Goal: Task Accomplishment & Management: Manage account settings

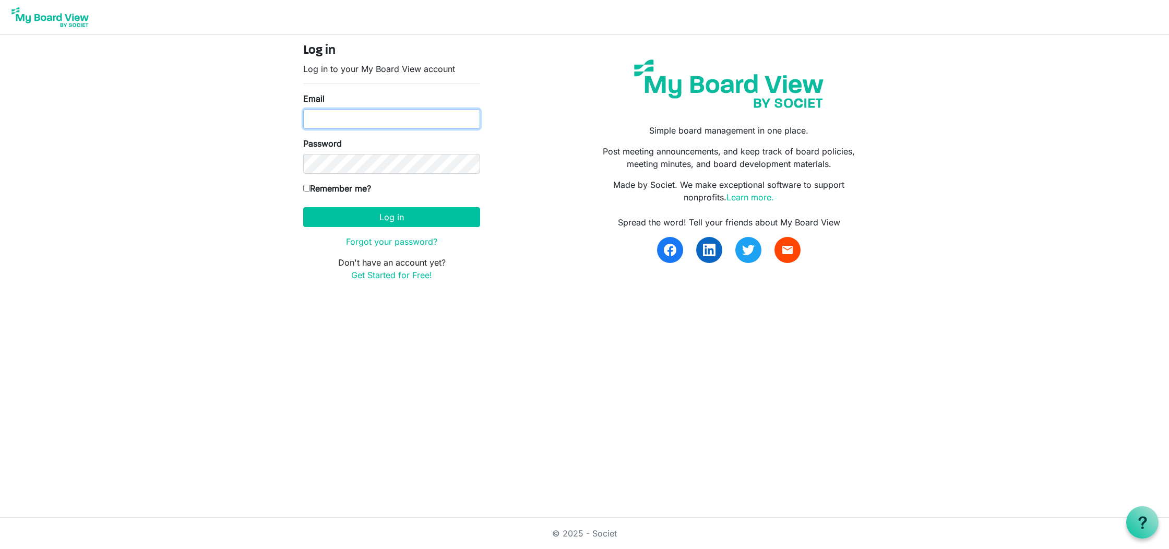
click at [351, 124] on input "Email" at bounding box center [391, 119] width 177 height 20
type input "shailee@southsound.church"
click at [399, 215] on button "Log in" at bounding box center [391, 217] width 177 height 20
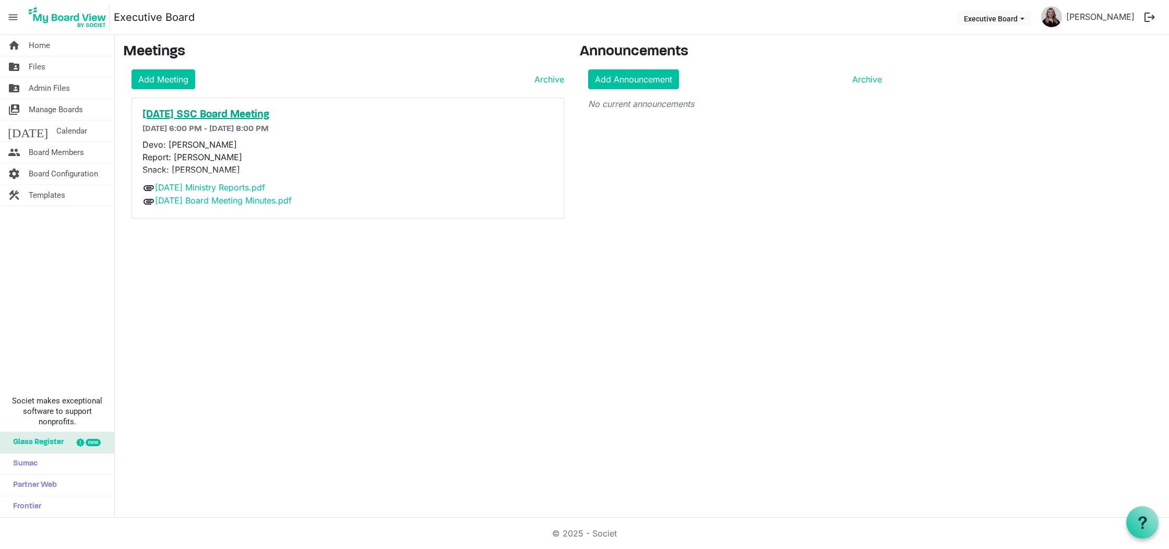
click at [212, 116] on h5 "[DATE] SSC Board Meeting" at bounding box center [347, 115] width 411 height 13
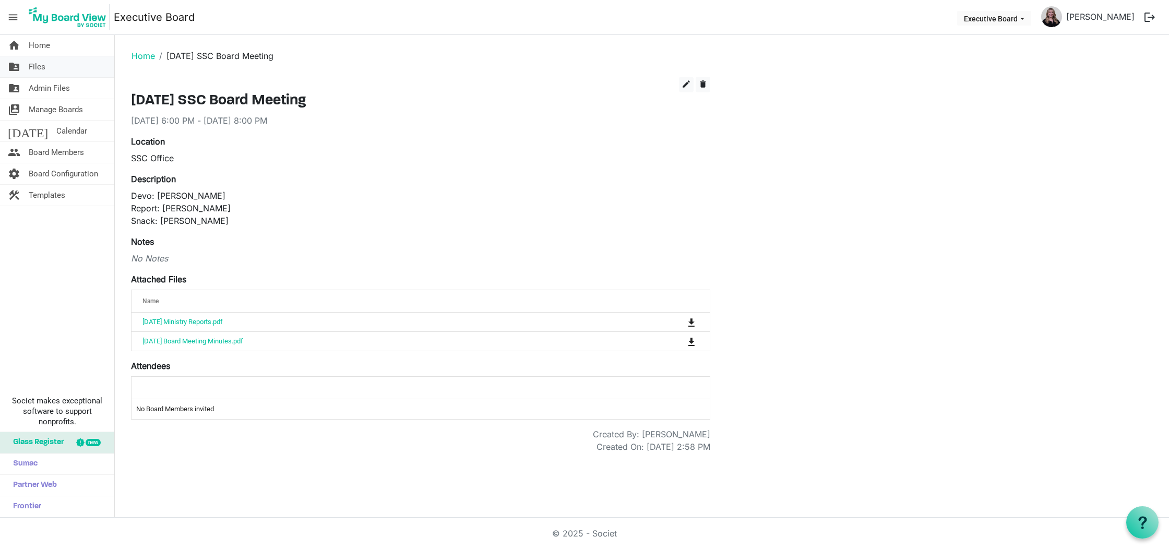
click at [30, 74] on span "Files" at bounding box center [37, 66] width 17 height 21
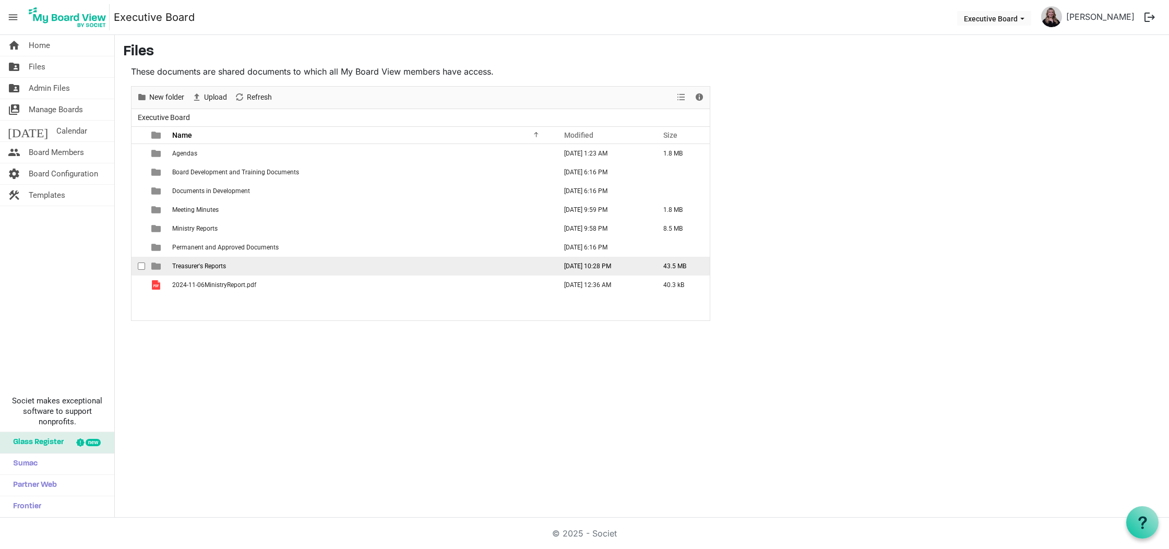
click at [198, 263] on span "Treasurer's Reports" at bounding box center [199, 265] width 54 height 7
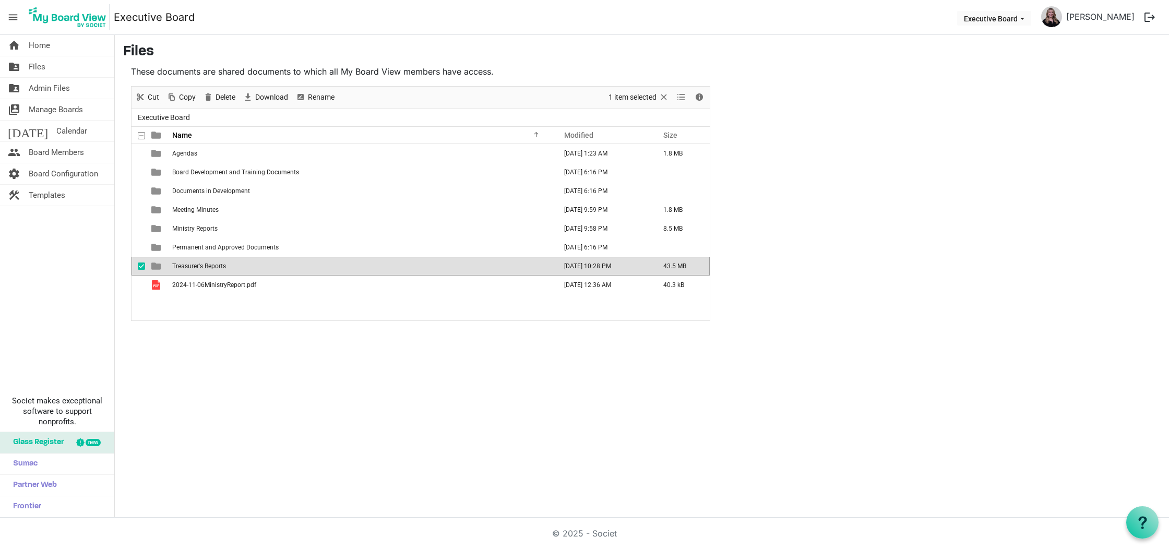
click at [198, 263] on span "Treasurer's Reports" at bounding box center [199, 265] width 54 height 7
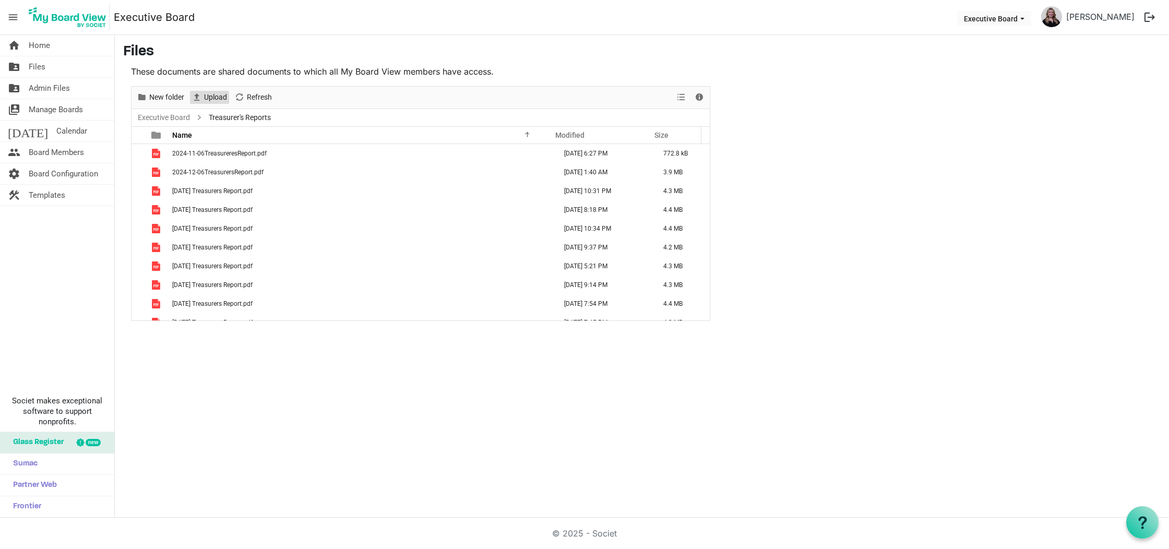
click at [197, 103] on span "Upload" at bounding box center [196, 97] width 13 height 13
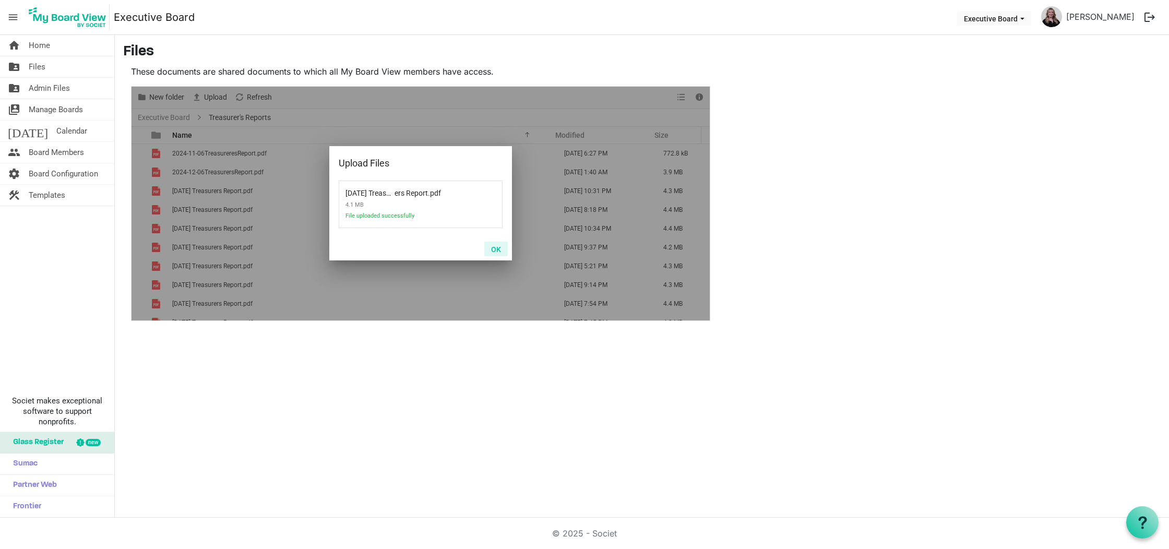
click at [497, 249] on button "OK" at bounding box center [495, 249] width 23 height 15
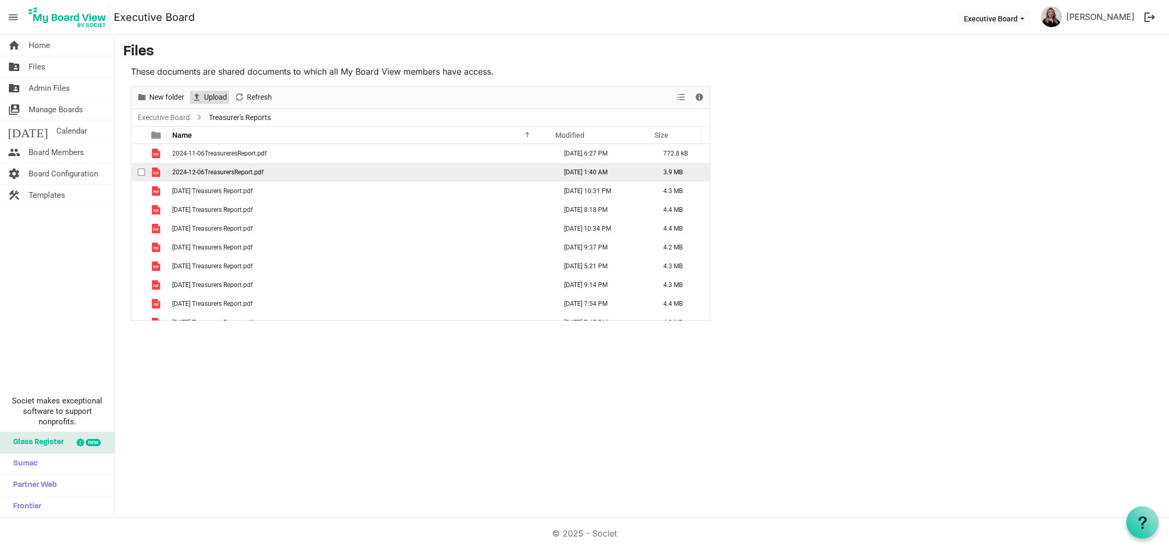
scroll to position [49, 0]
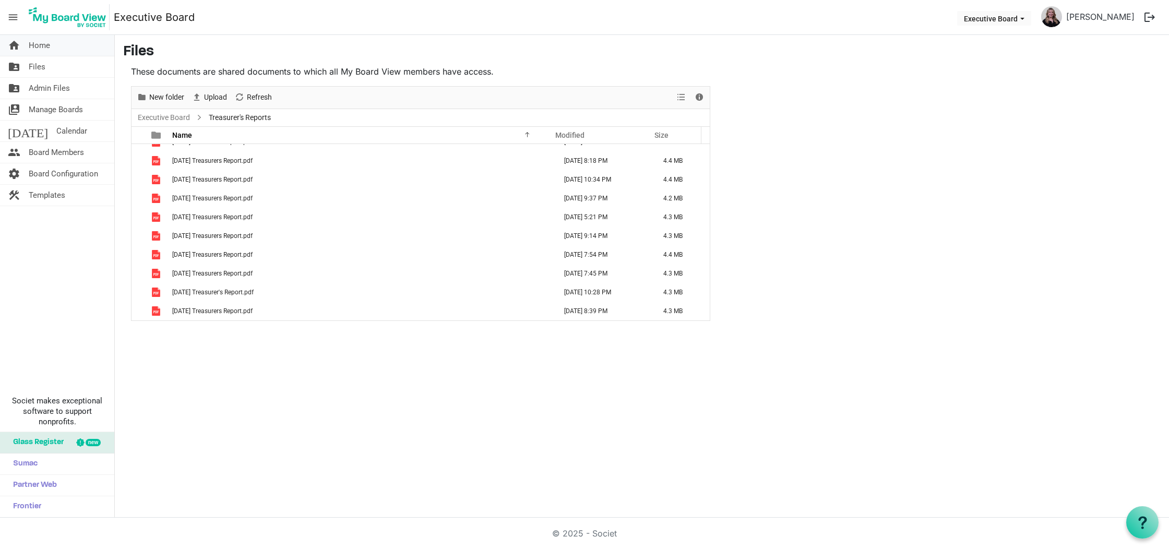
click at [42, 46] on span "Home" at bounding box center [39, 45] width 21 height 21
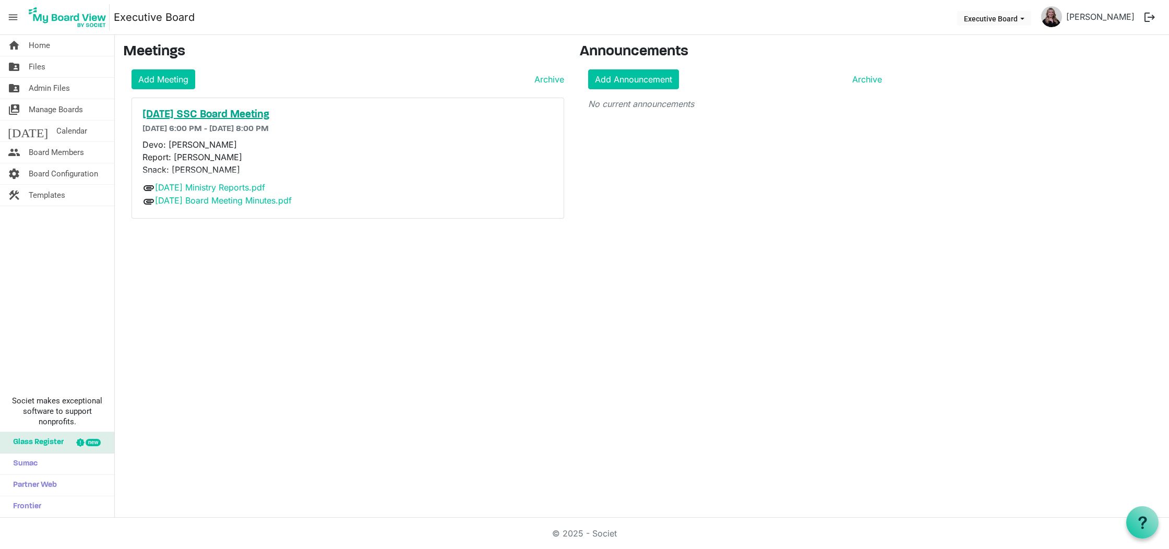
click at [199, 115] on h5 "[DATE] SSC Board Meeting" at bounding box center [347, 115] width 411 height 13
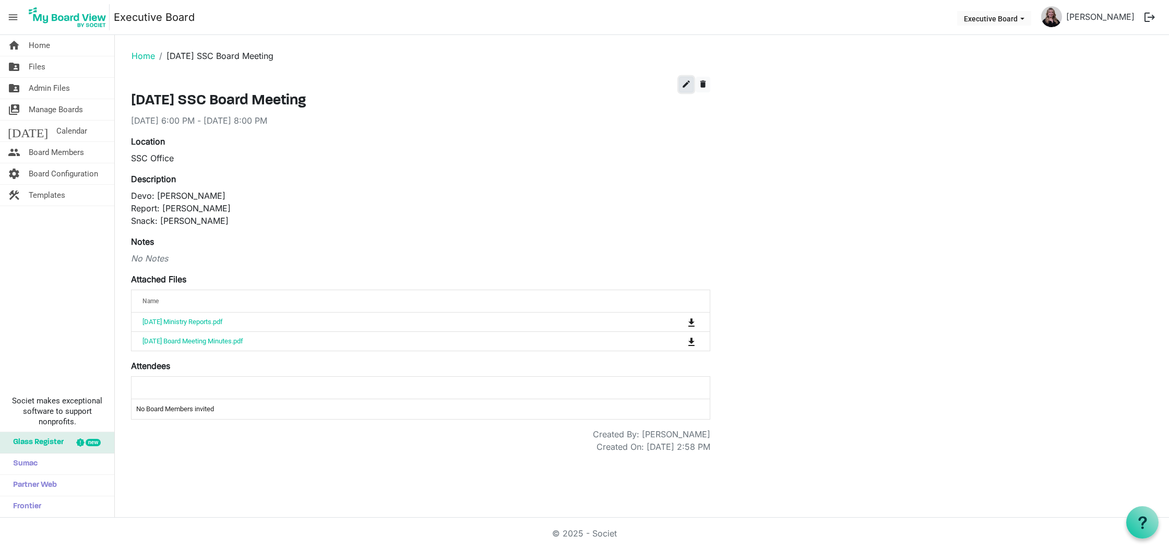
click at [680, 83] on button "edit" at bounding box center [686, 85] width 15 height 16
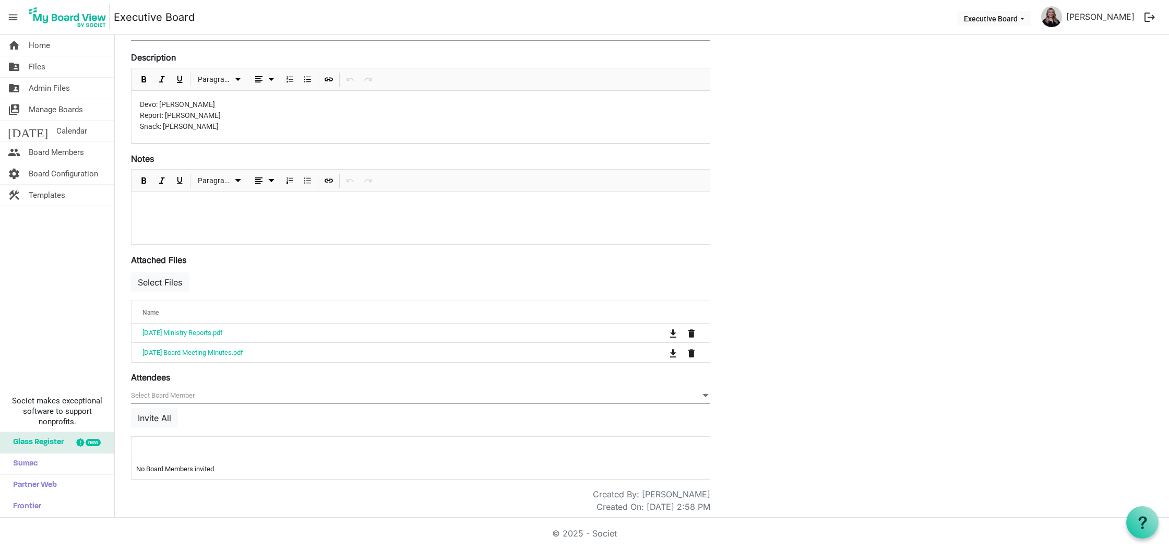
scroll to position [171, 0]
click at [142, 274] on button "Select Files" at bounding box center [160, 279] width 58 height 20
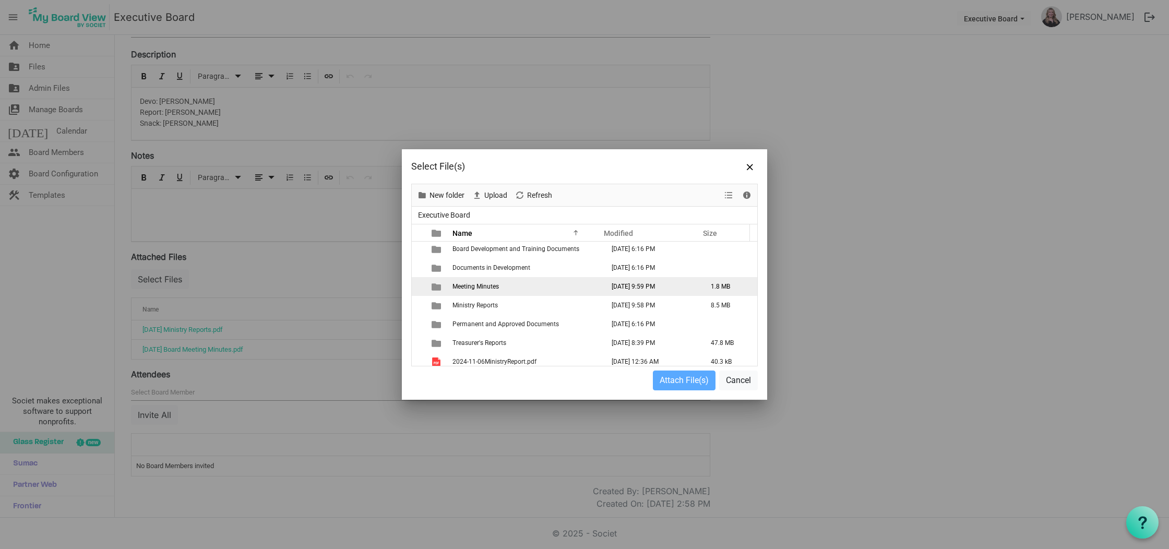
scroll to position [26, 0]
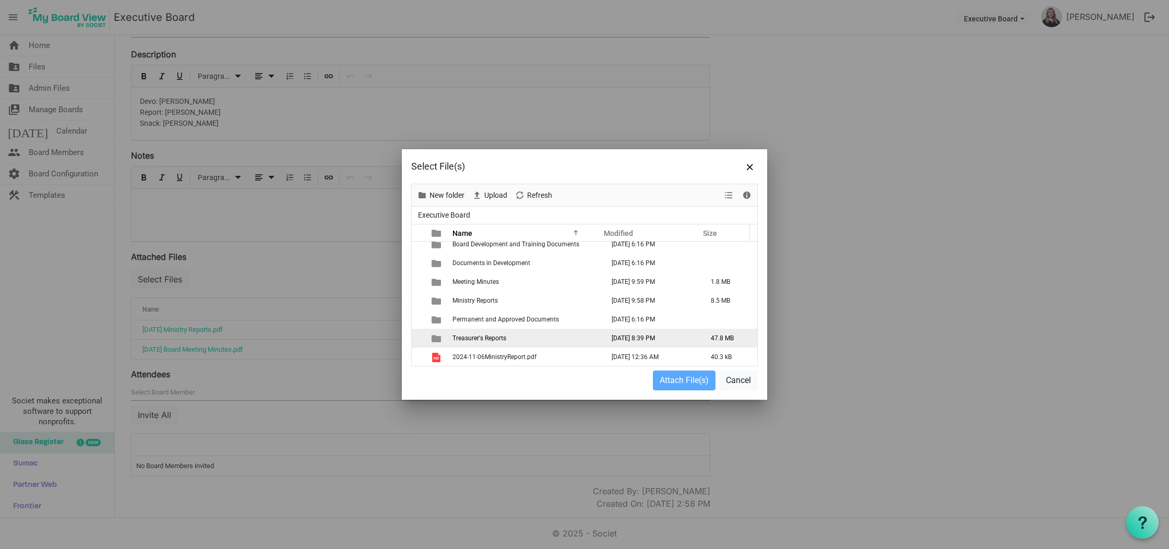
click at [472, 344] on td "Treasurer's Reports" at bounding box center [524, 338] width 151 height 19
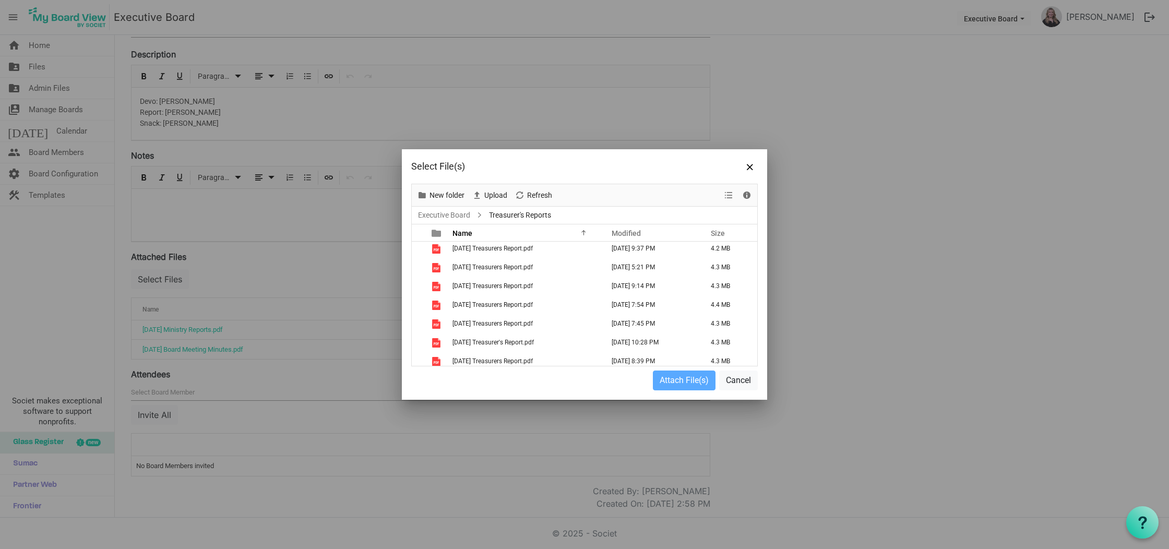
scroll to position [101, 0]
click at [509, 358] on span "[DATE] Treasurers Report.pdf" at bounding box center [492, 356] width 80 height 7
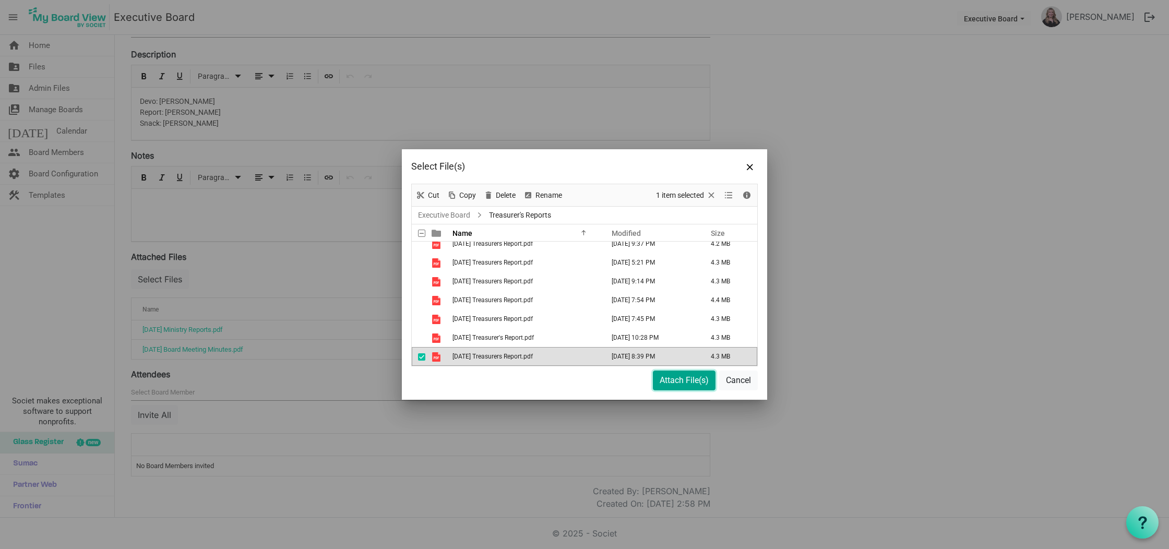
click at [669, 383] on button "Attach File(s)" at bounding box center [684, 380] width 63 height 20
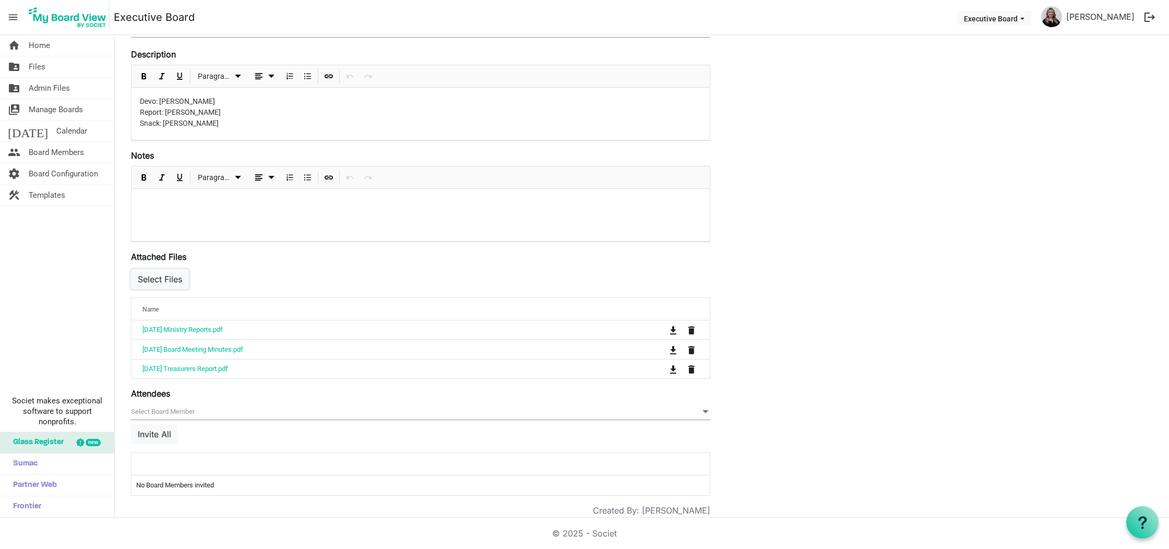
scroll to position [0, 0]
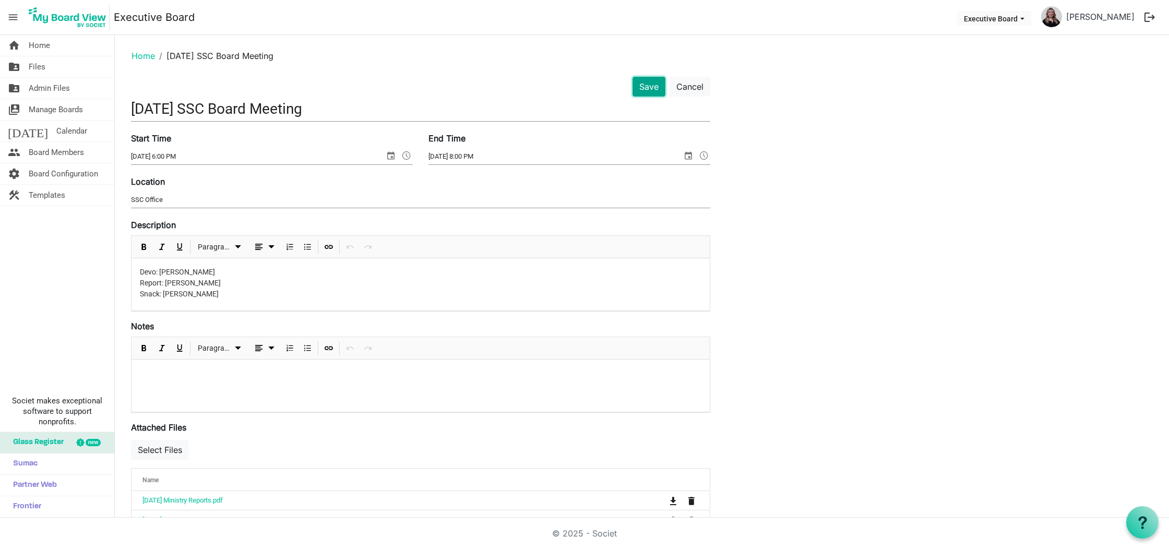
click at [646, 82] on button "Save" at bounding box center [648, 87] width 33 height 20
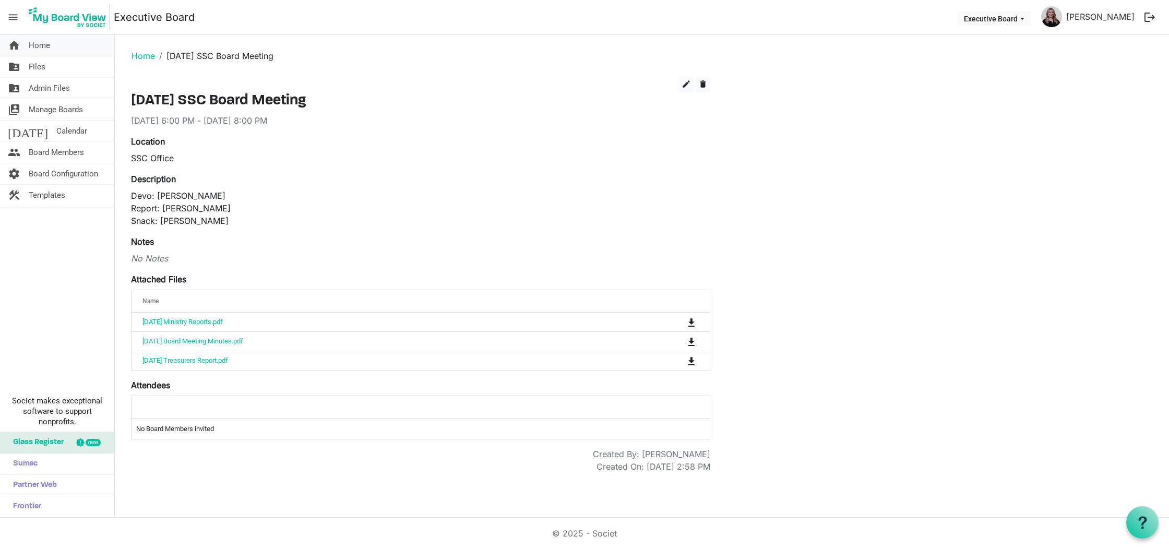
click at [40, 41] on span "Home" at bounding box center [39, 45] width 21 height 21
